Goal: Navigation & Orientation: Find specific page/section

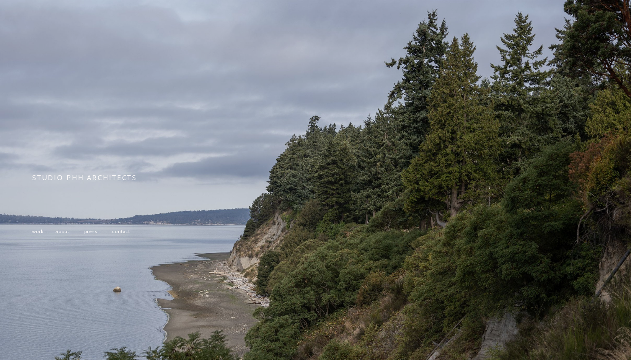
click at [403, 213] on div at bounding box center [315, 219] width 631 height 438
click at [39, 233] on span "work" at bounding box center [37, 231] width 11 height 7
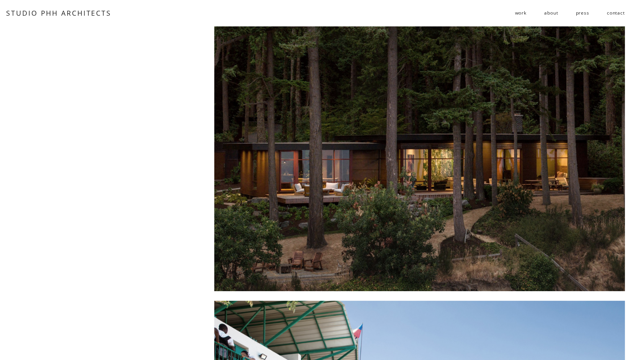
click at [0, 0] on span "follies" at bounding box center [0, 0] width 0 height 0
